Goal: Task Accomplishment & Management: Use online tool/utility

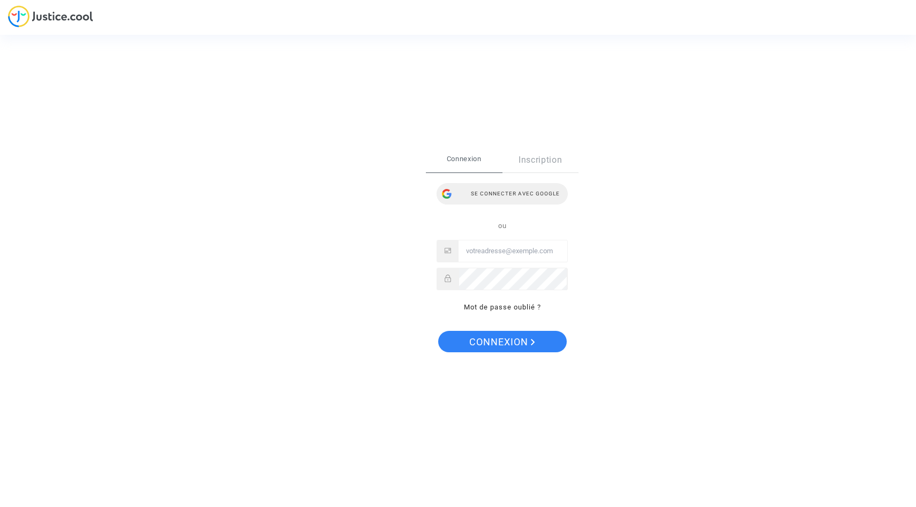
click at [502, 194] on div "Se connecter avec Google" at bounding box center [502, 193] width 131 height 21
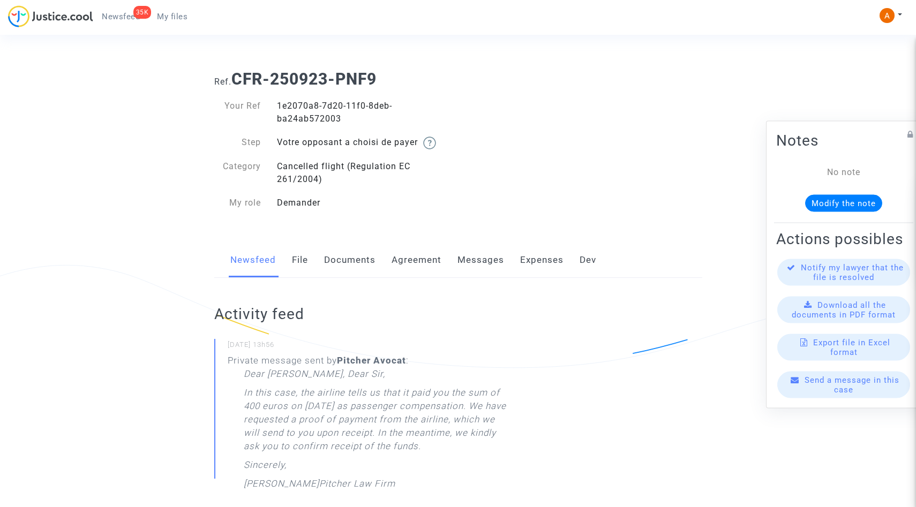
click at [356, 140] on div "Votre opposant a choisi de payer" at bounding box center [363, 142] width 189 height 13
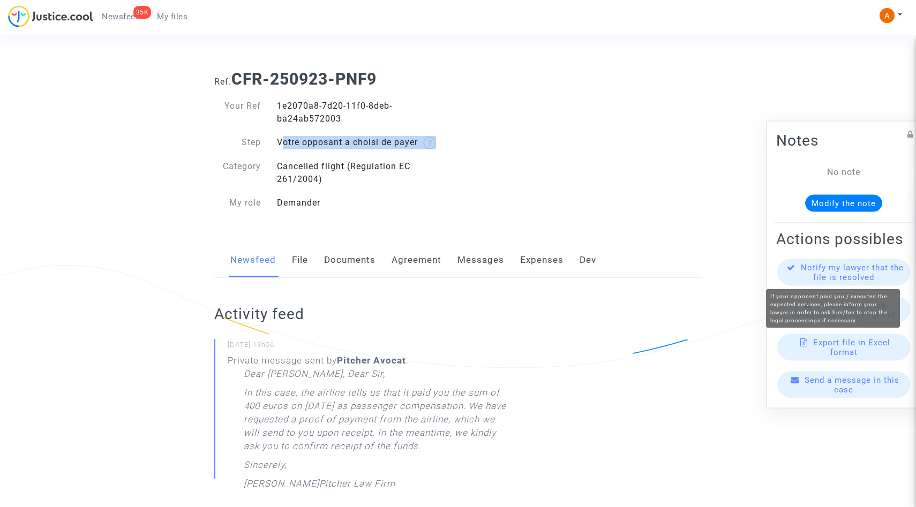
click at [867, 277] on span "Notify my lawyer that the file is resolved" at bounding box center [852, 271] width 103 height 19
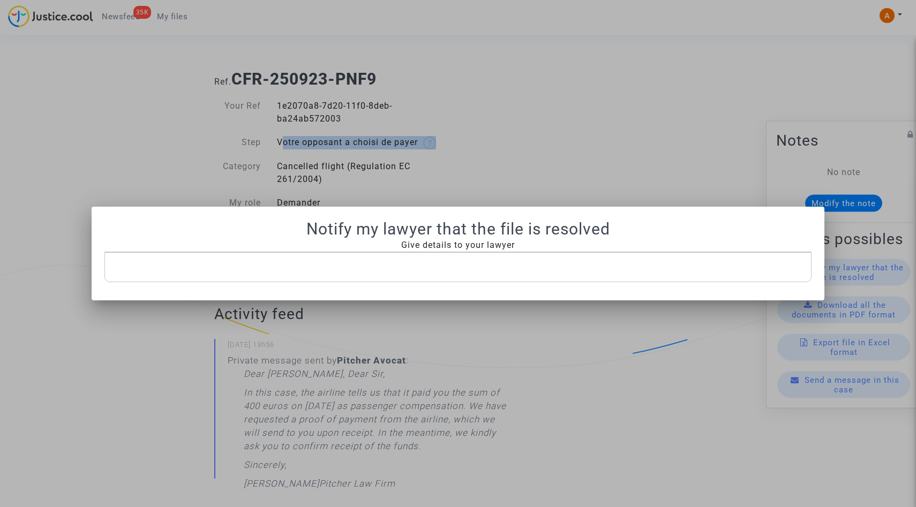
click at [469, 274] on div "Rich Text Editor, main" at bounding box center [457, 267] width 707 height 30
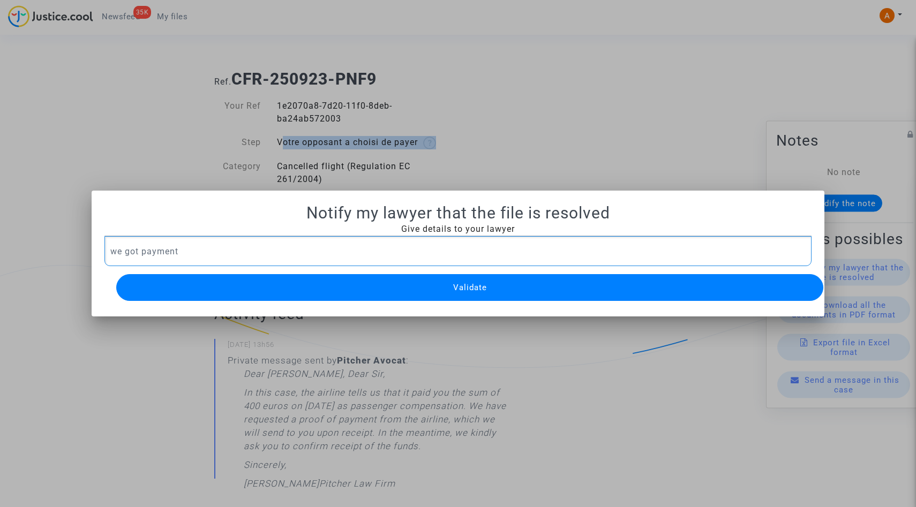
click at [543, 283] on button "Validate" at bounding box center [469, 287] width 707 height 27
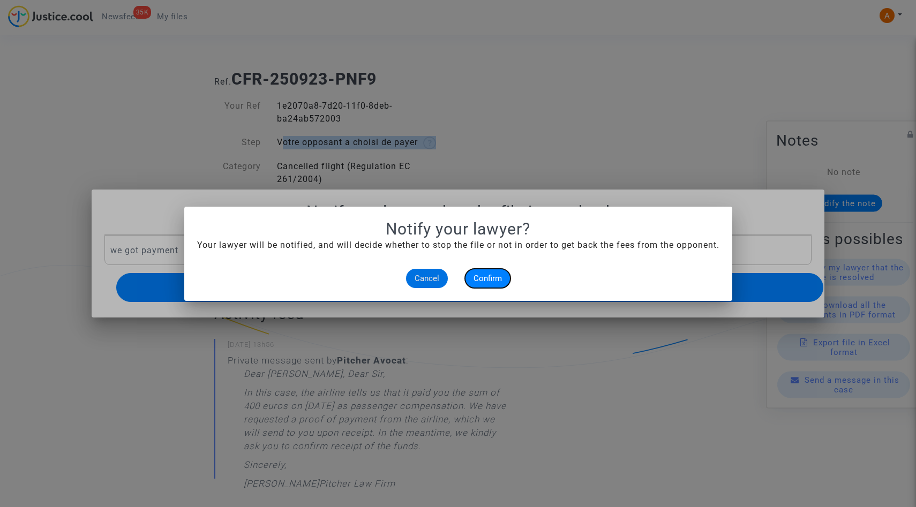
click at [484, 278] on span "Confirm" at bounding box center [488, 279] width 28 height 10
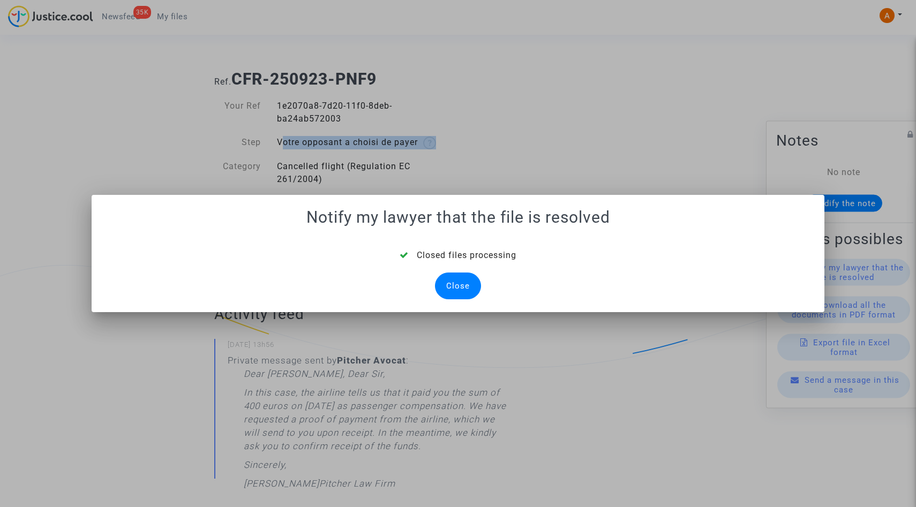
click at [453, 288] on div "Close" at bounding box center [458, 286] width 46 height 27
